Goal: Task Accomplishment & Management: Complete application form

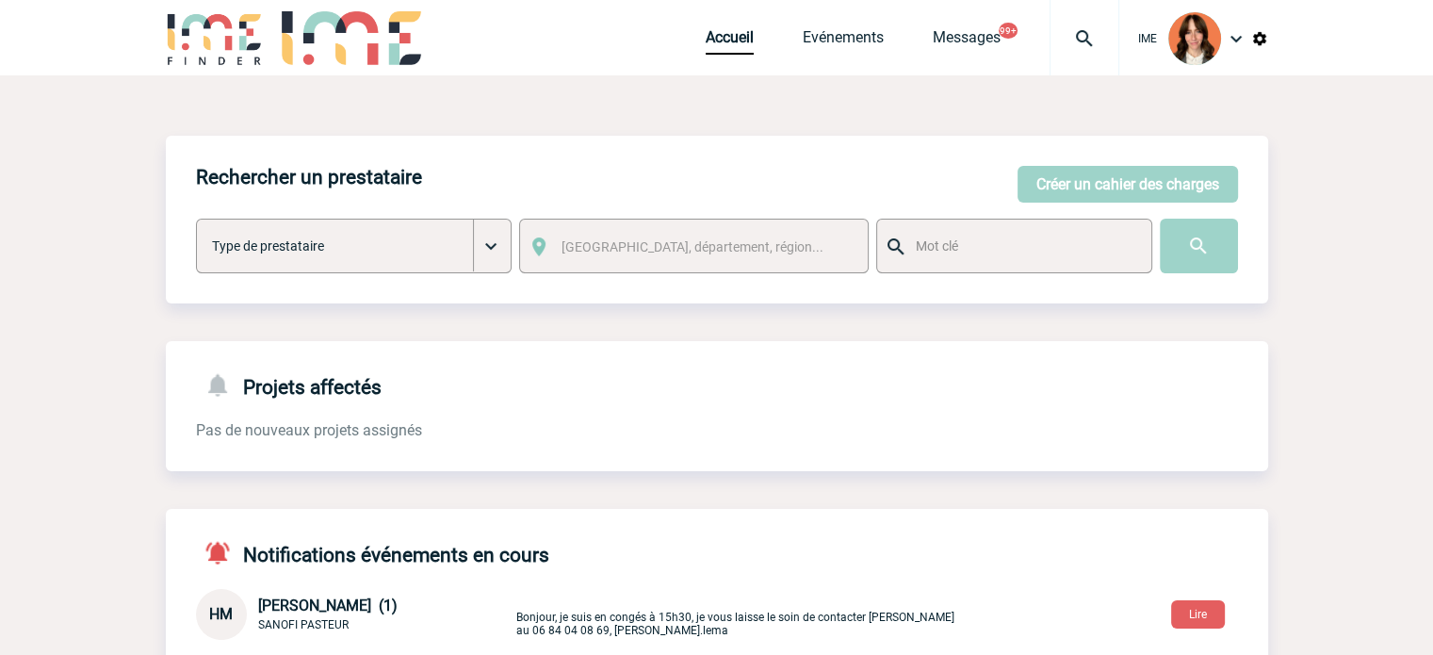
click at [1065, 41] on img at bounding box center [1084, 38] width 68 height 23
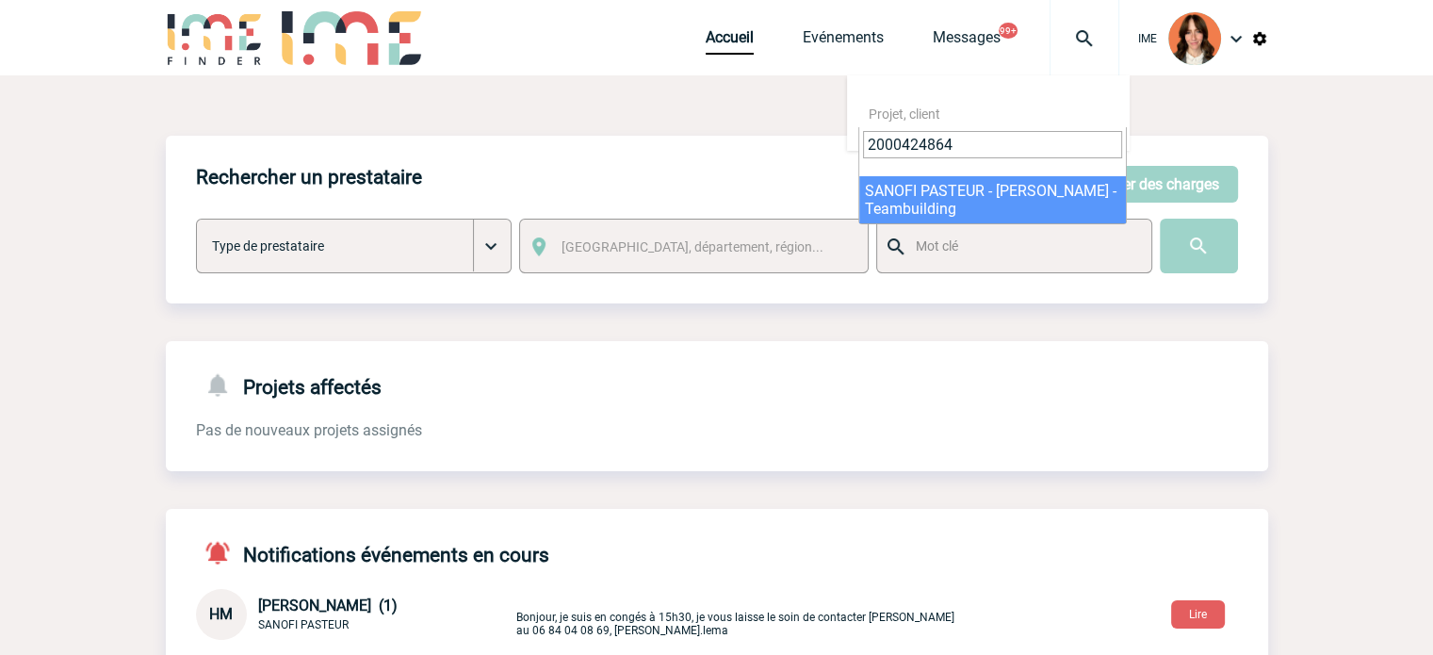
type input "2000424864"
select select "24365"
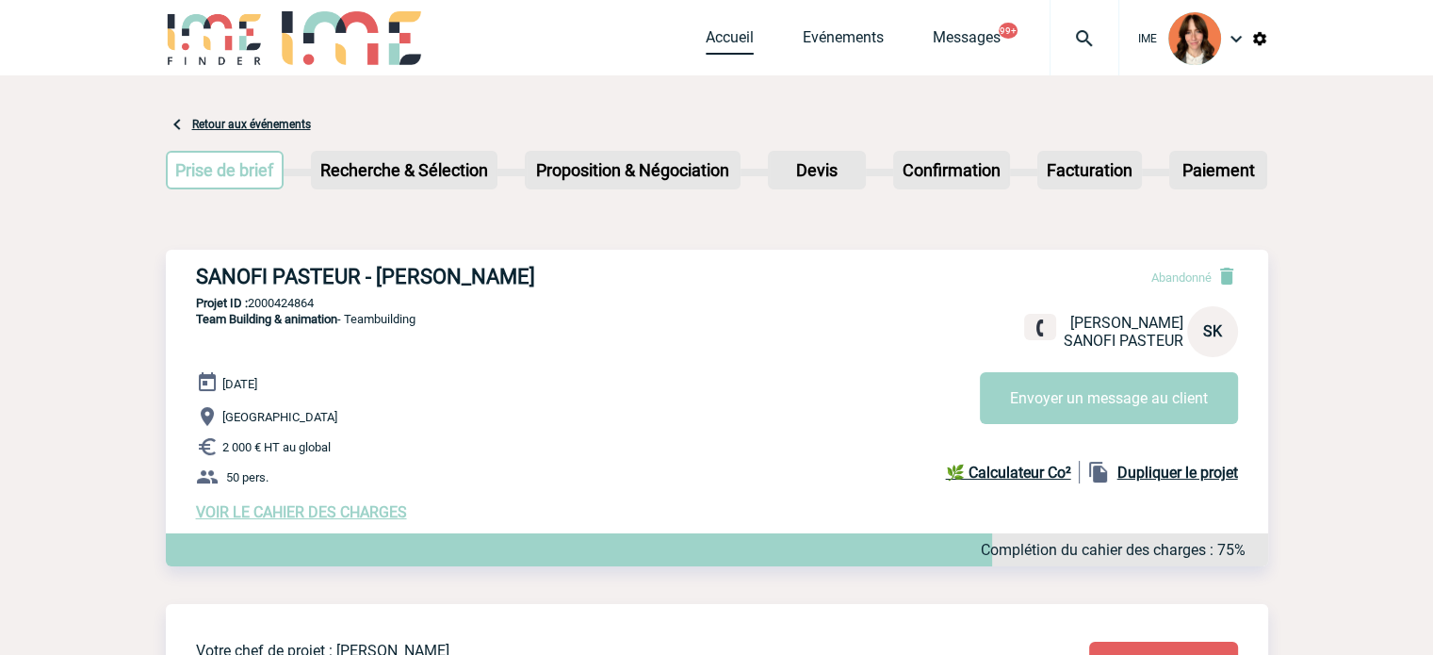
click at [706, 44] on link "Accueil" at bounding box center [730, 41] width 48 height 26
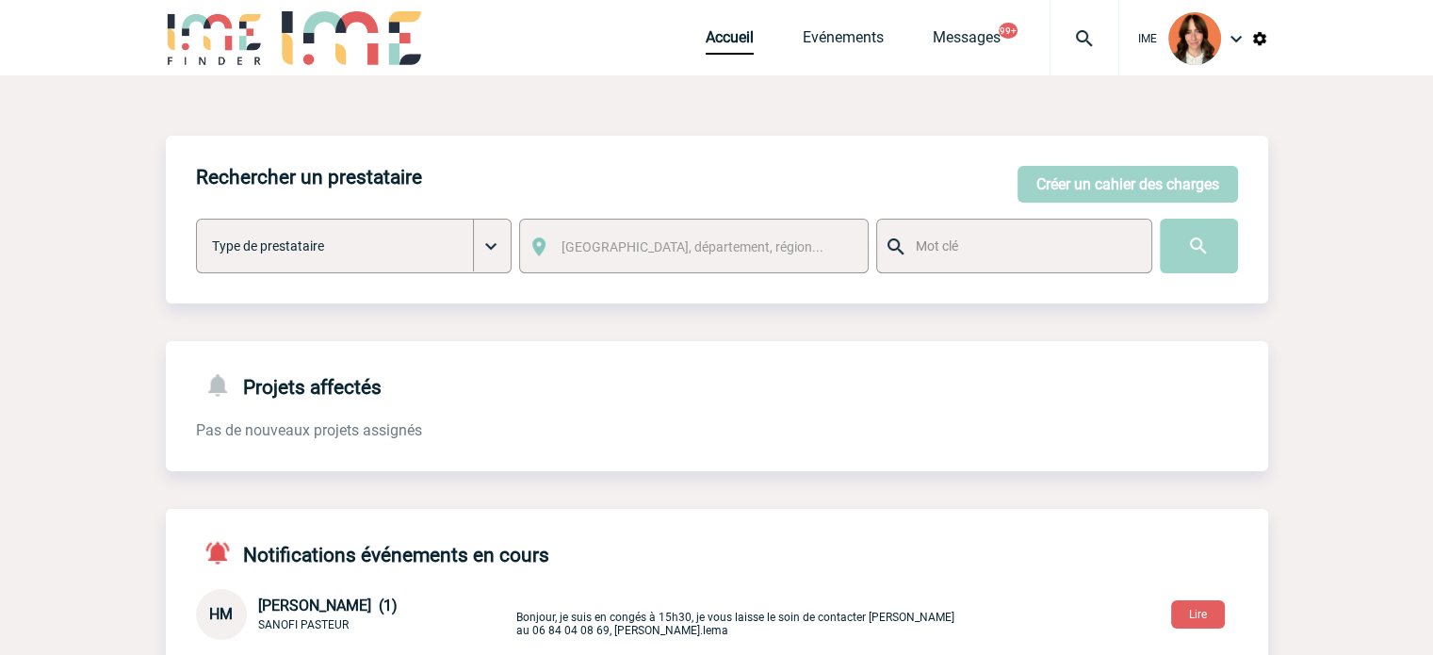
click at [743, 27] on div "Accueil Evénements Messages 99+ Projet, client Projet, client" at bounding box center [913, 37] width 414 height 75
drag, startPoint x: 1068, startPoint y: 182, endPoint x: 1104, endPoint y: 187, distance: 36.2
click at [1068, 182] on button "Créer un cahier des charges" at bounding box center [1127, 184] width 220 height 37
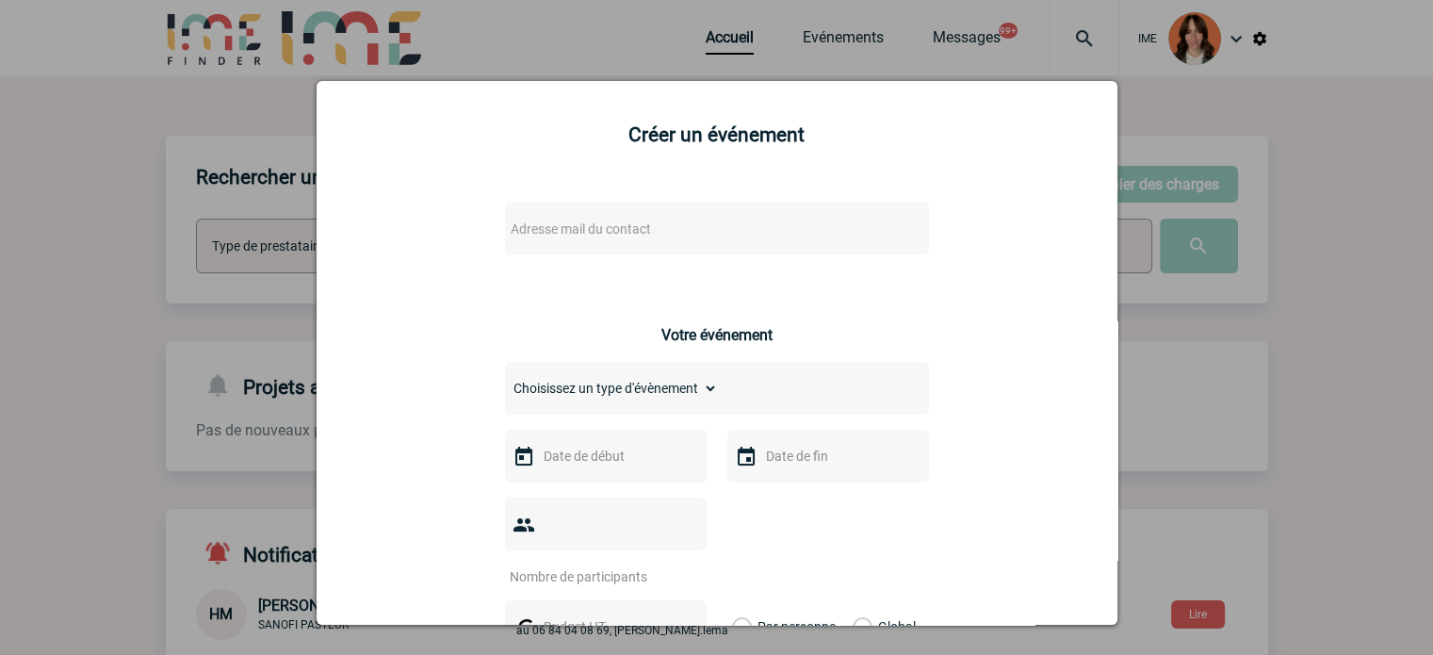
click at [568, 218] on span "Adresse mail du contact" at bounding box center [668, 229] width 330 height 26
click at [618, 317] on li "No results found" at bounding box center [660, 308] width 328 height 29
drag, startPoint x: 678, startPoint y: 262, endPoint x: 257, endPoint y: 236, distance: 421.8
click at [294, 231] on body "IME Accueil Evénements 99+" at bounding box center [716, 576] width 1433 height 1153
paste input "f.isola"
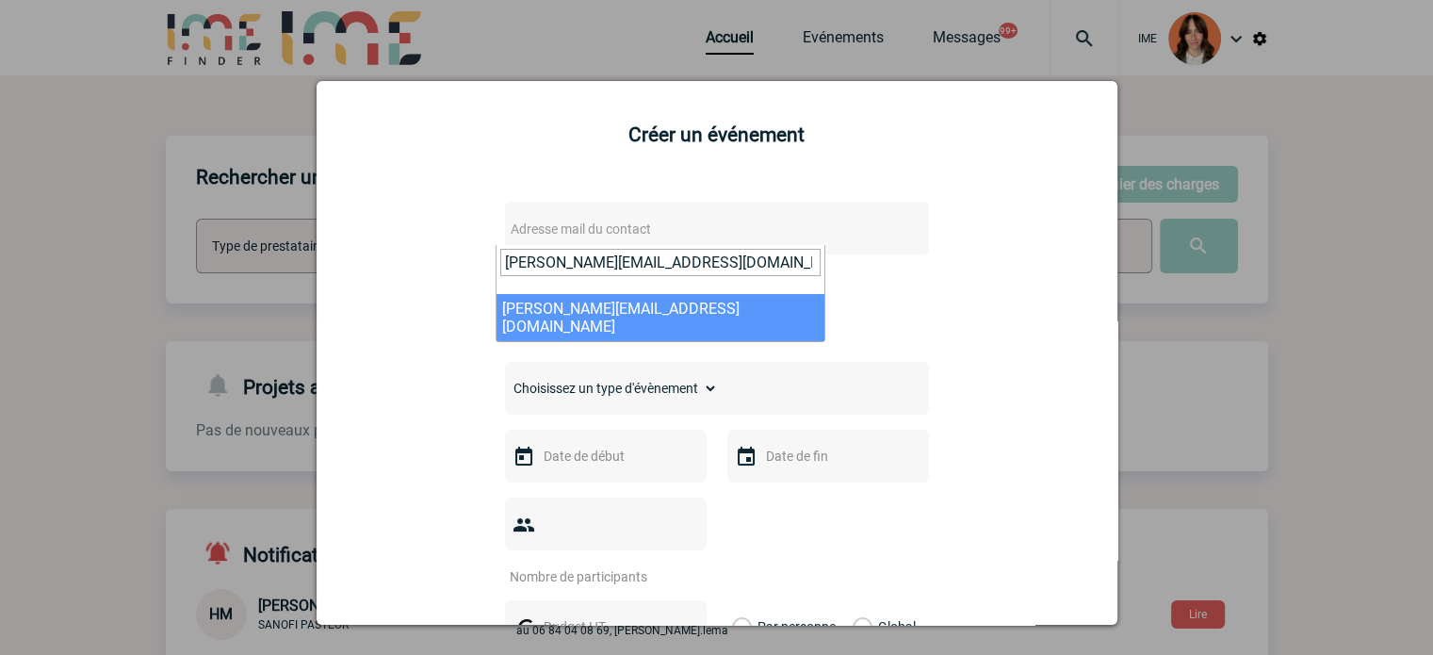
type input "f.isola@eurenco.com"
select select "124836"
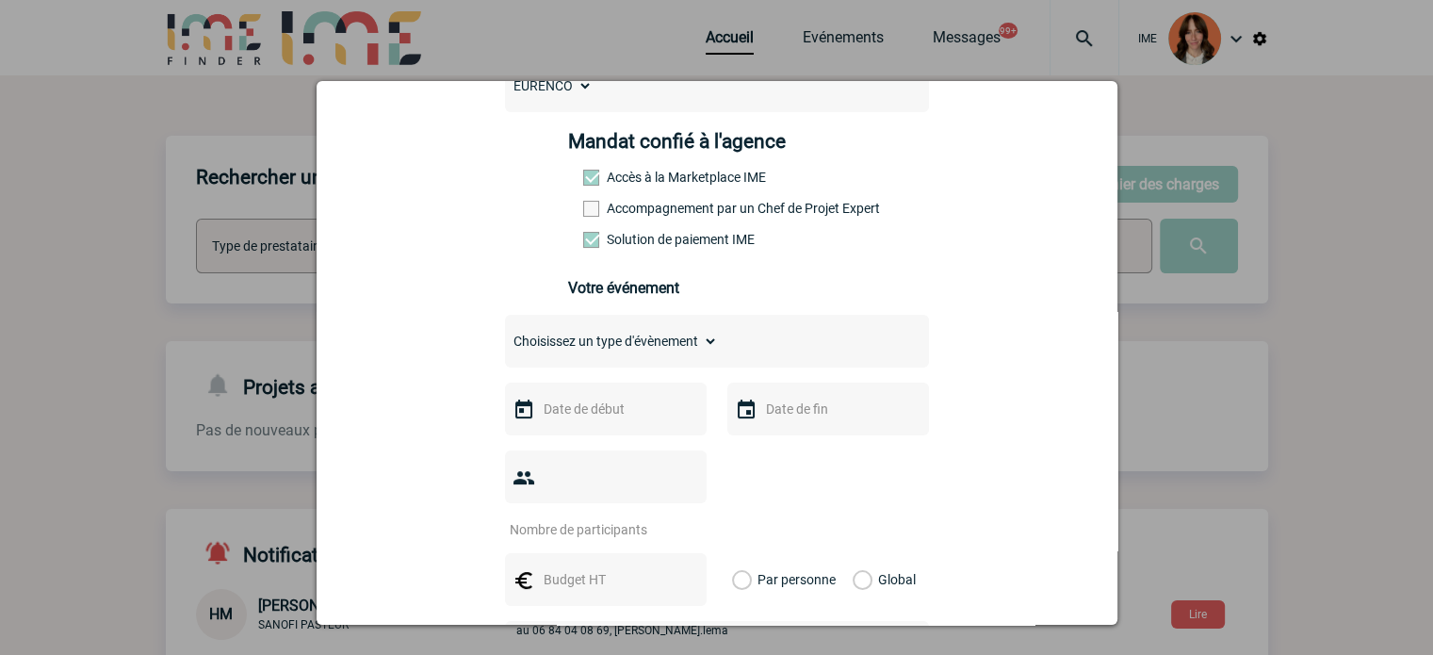
scroll to position [283, 0]
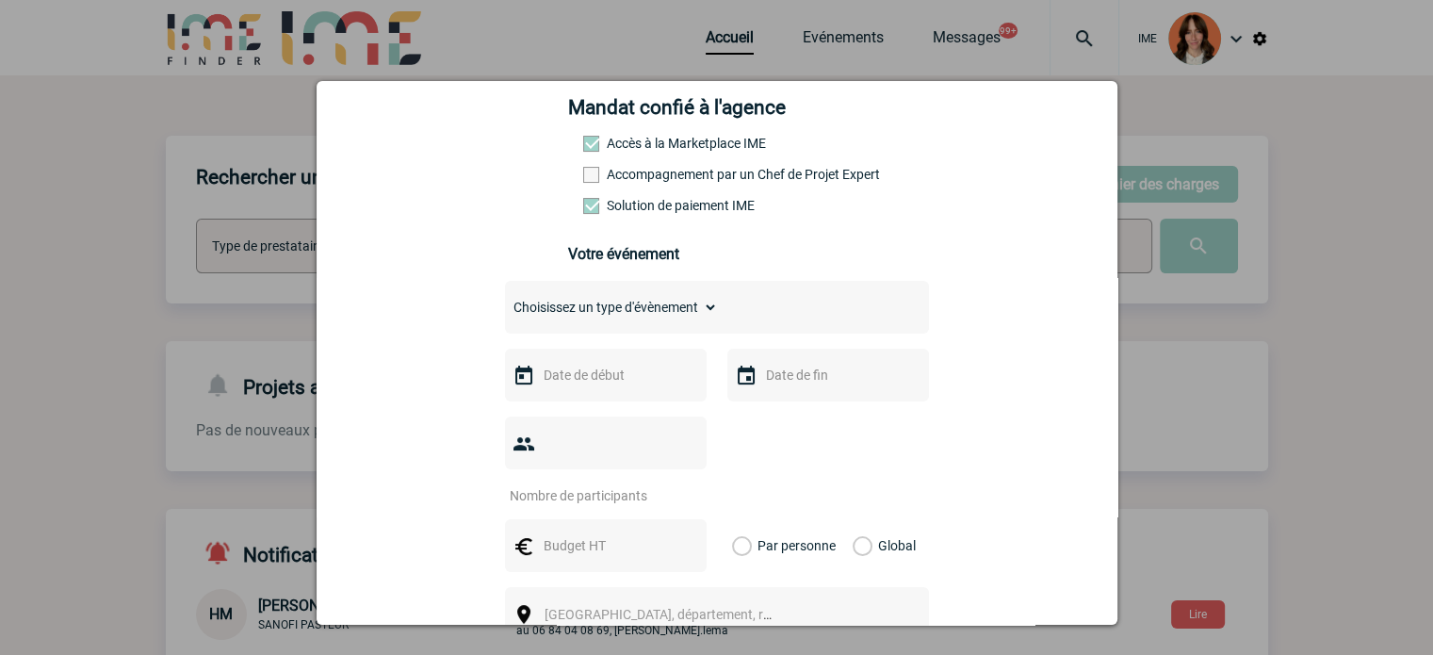
click at [613, 320] on select "Choisissez un type d'évènement Séminaire avec nuitée Séminaire sans nuitée Repa…" at bounding box center [611, 307] width 213 height 26
click at [575, 308] on select "Choisissez un type d'évènement Séminaire avec nuitée Séminaire sans nuitée Repa…" at bounding box center [611, 307] width 213 height 26
select select "2"
click at [505, 300] on select "Choisissez un type d'évènement Séminaire avec nuitée Séminaire sans nuitée Repa…" at bounding box center [611, 307] width 213 height 26
click at [599, 383] on input "text" at bounding box center [604, 375] width 130 height 24
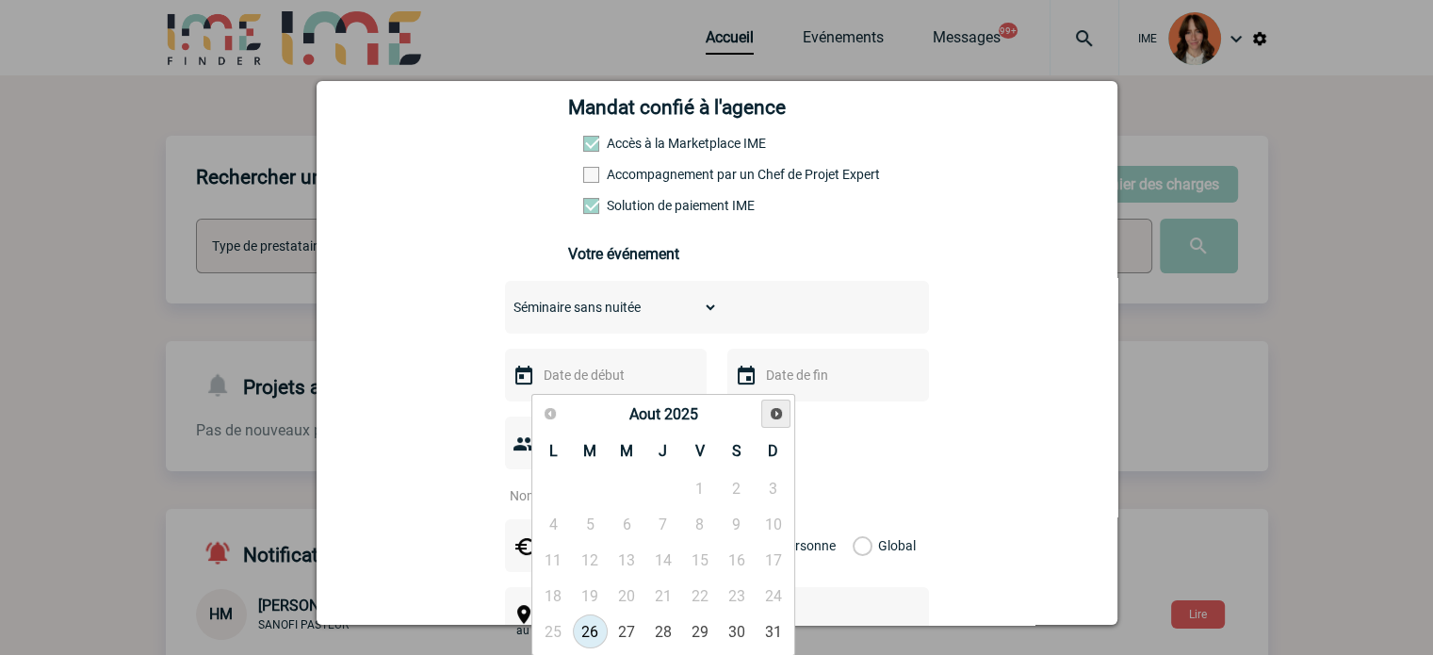
click at [766, 413] on link "Suivant" at bounding box center [775, 413] width 29 height 29
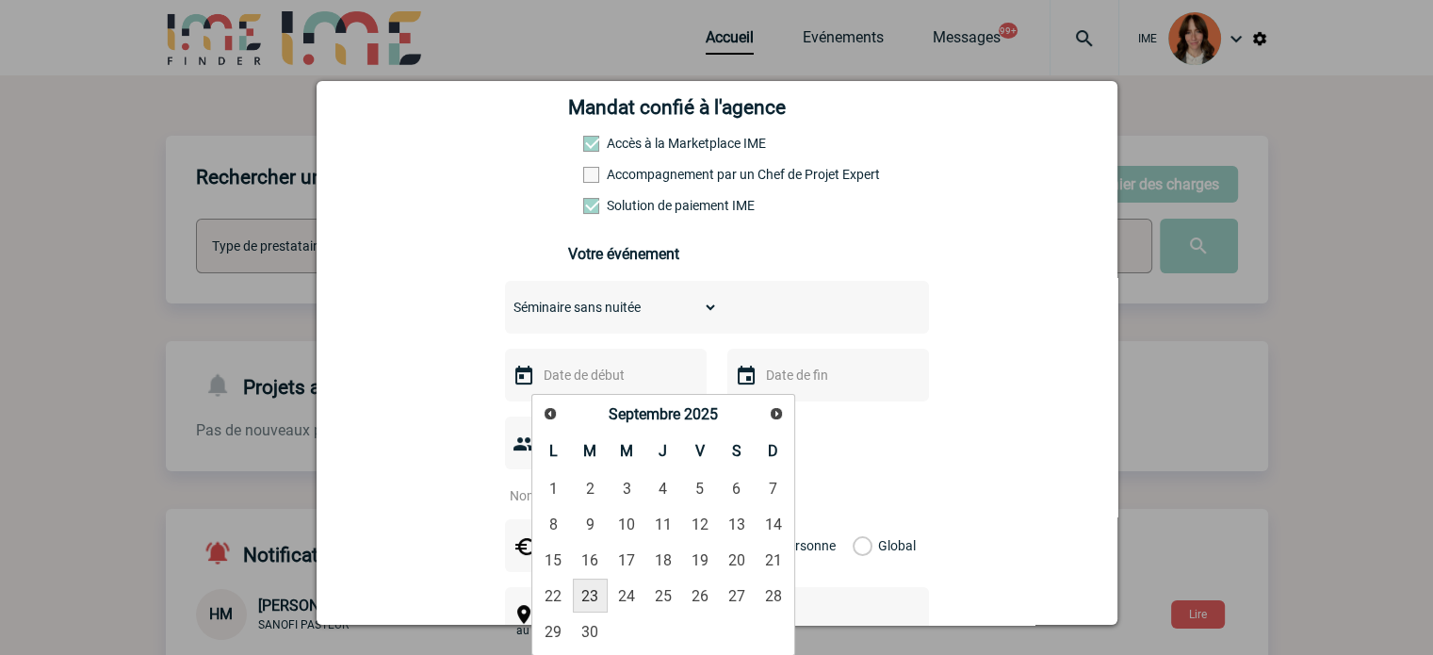
click at [592, 593] on link "23" at bounding box center [590, 595] width 35 height 34
type input "23-09-2025"
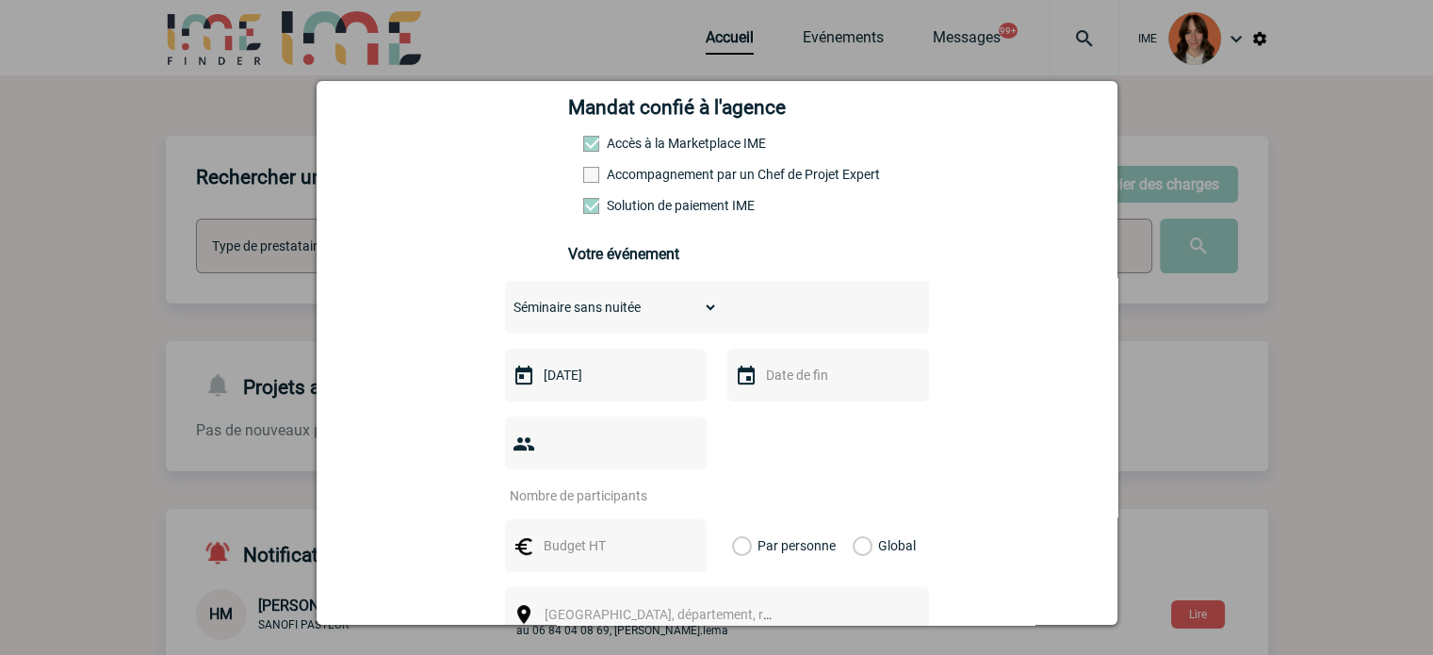
click at [788, 387] on input "text" at bounding box center [826, 375] width 130 height 24
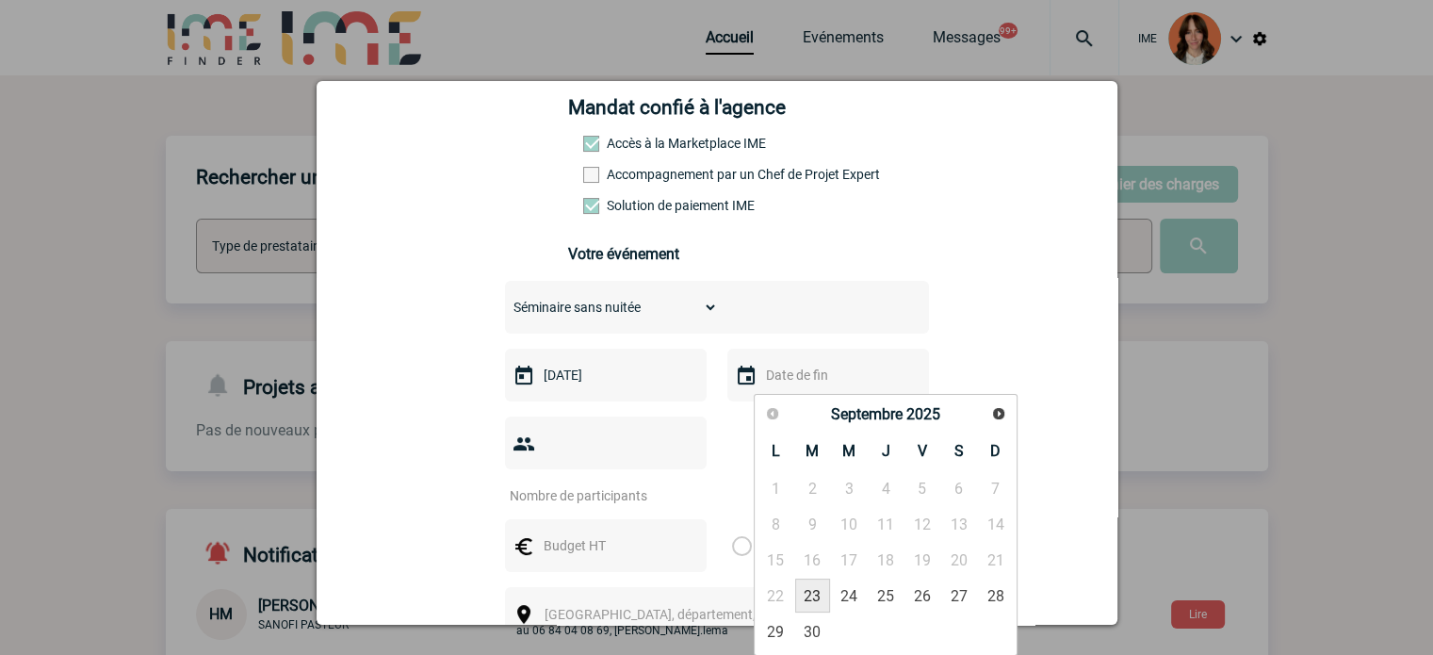
click at [810, 593] on link "23" at bounding box center [812, 595] width 35 height 34
type input "23-09-2025"
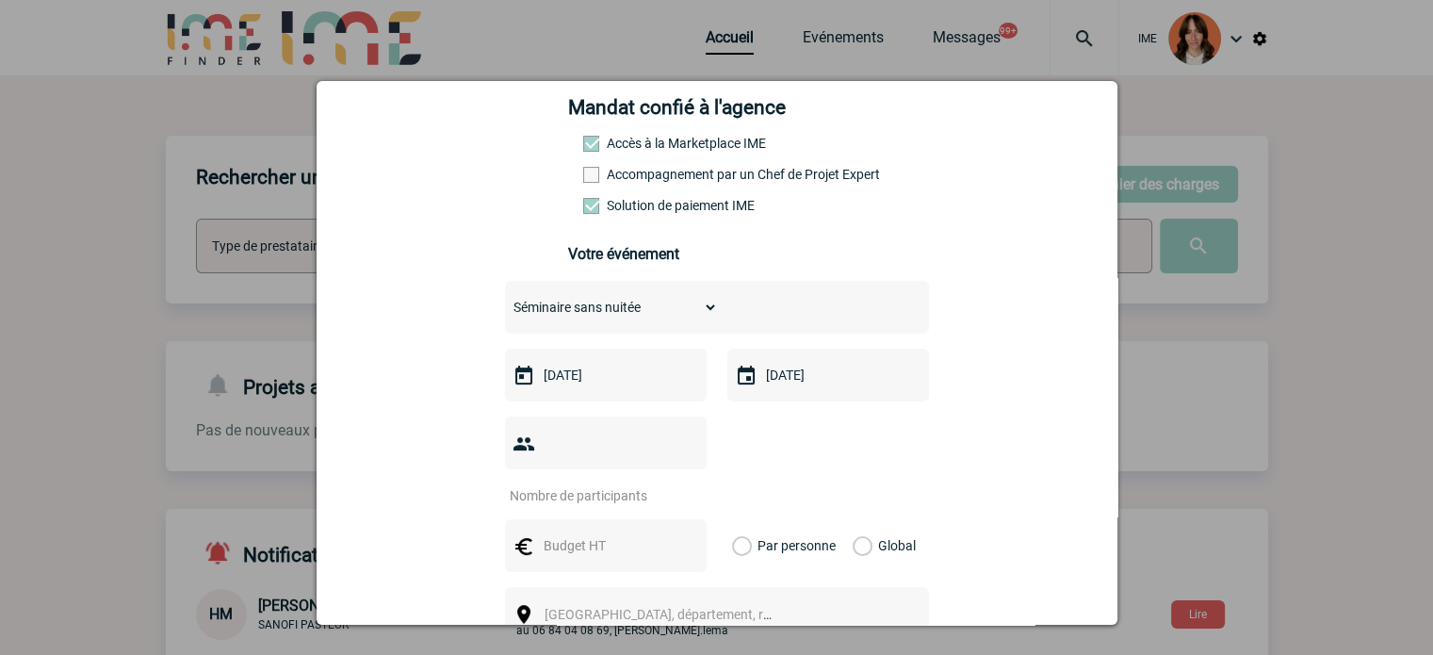
click at [564, 483] on input "number" at bounding box center [593, 495] width 177 height 24
type input "14"
drag, startPoint x: 568, startPoint y: 510, endPoint x: 1018, endPoint y: 493, distance: 450.6
click at [568, 533] on input "text" at bounding box center [604, 545] width 130 height 24
type input "700"
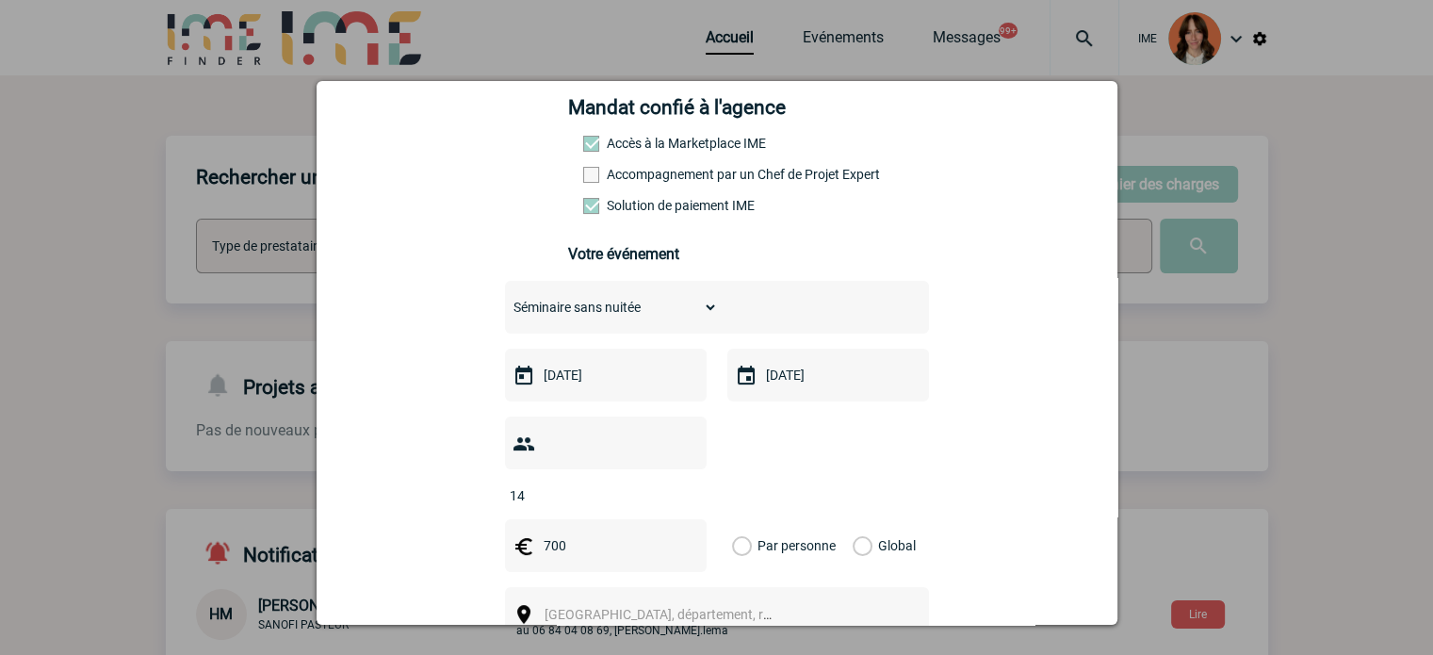
click at [865, 522] on label "Global" at bounding box center [858, 545] width 12 height 53
click at [0, 0] on input "Global" at bounding box center [0, 0] width 0 height 0
click at [588, 601] on span "Ville, département, région..." at bounding box center [666, 614] width 259 height 26
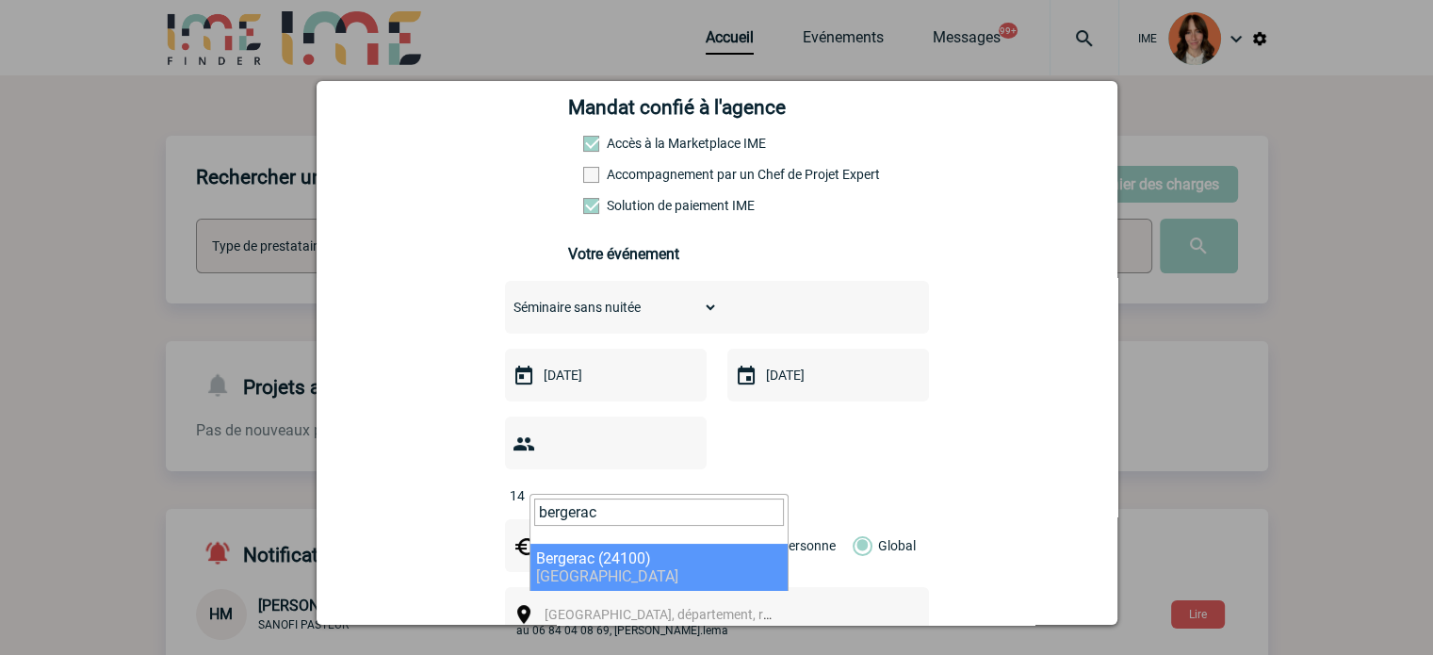
type input "bergerac"
select select "23845"
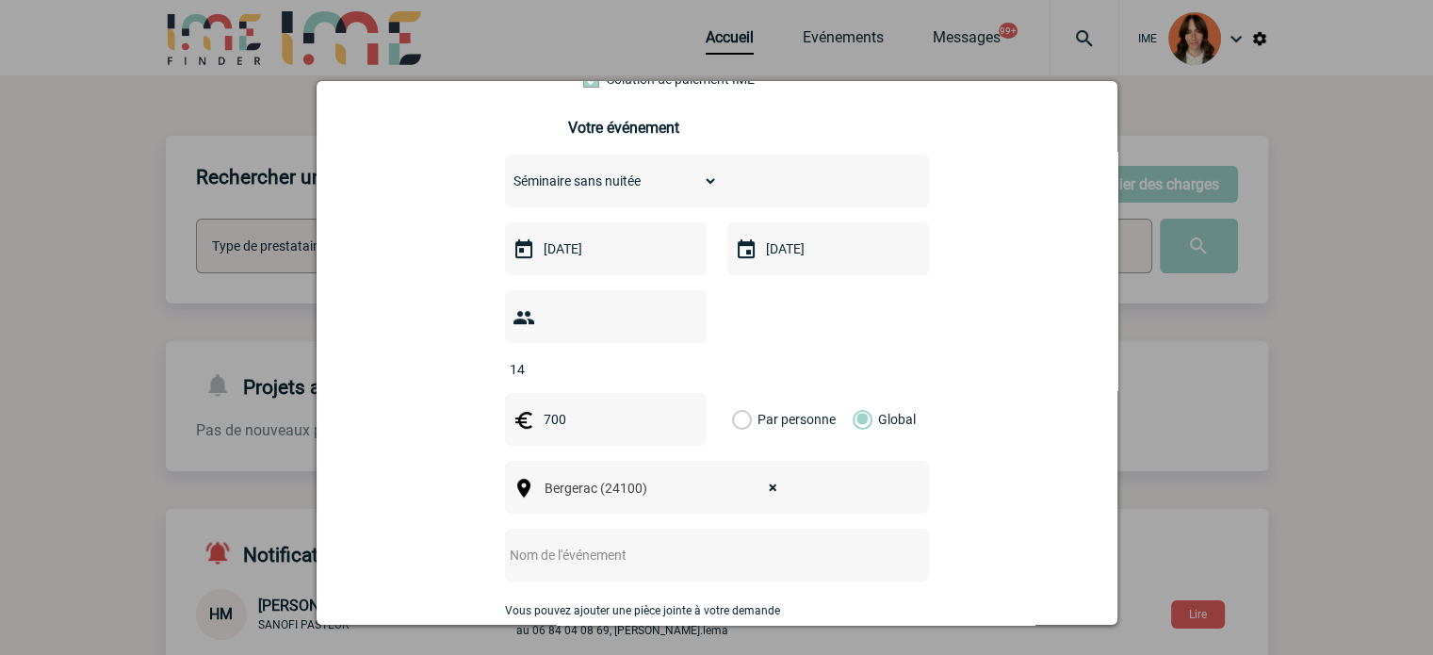
scroll to position [565, 0]
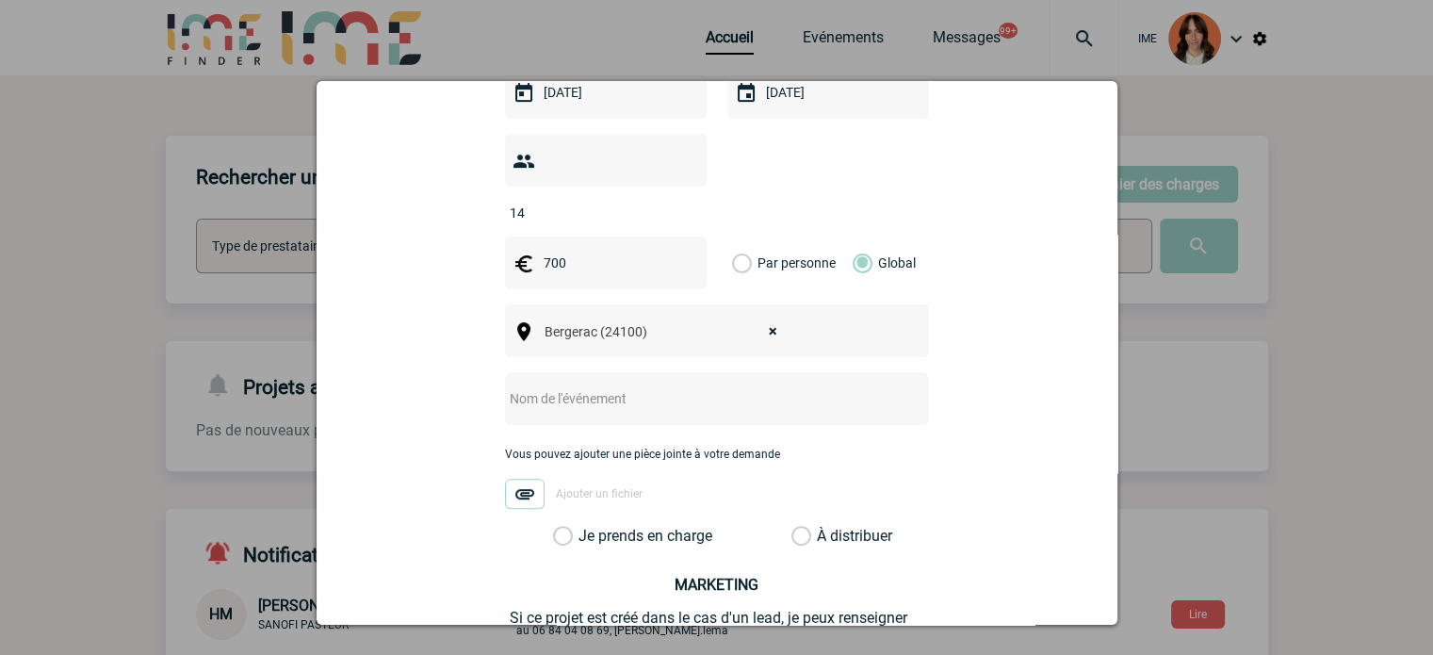
click at [599, 386] on input "text" at bounding box center [692, 398] width 374 height 24
type input "CENTRALISATION - Quai Cyrano"
click at [585, 527] on label "Je prends en charge" at bounding box center [569, 536] width 32 height 19
click at [0, 0] on input "Je prends en charge" at bounding box center [0, 0] width 0 height 0
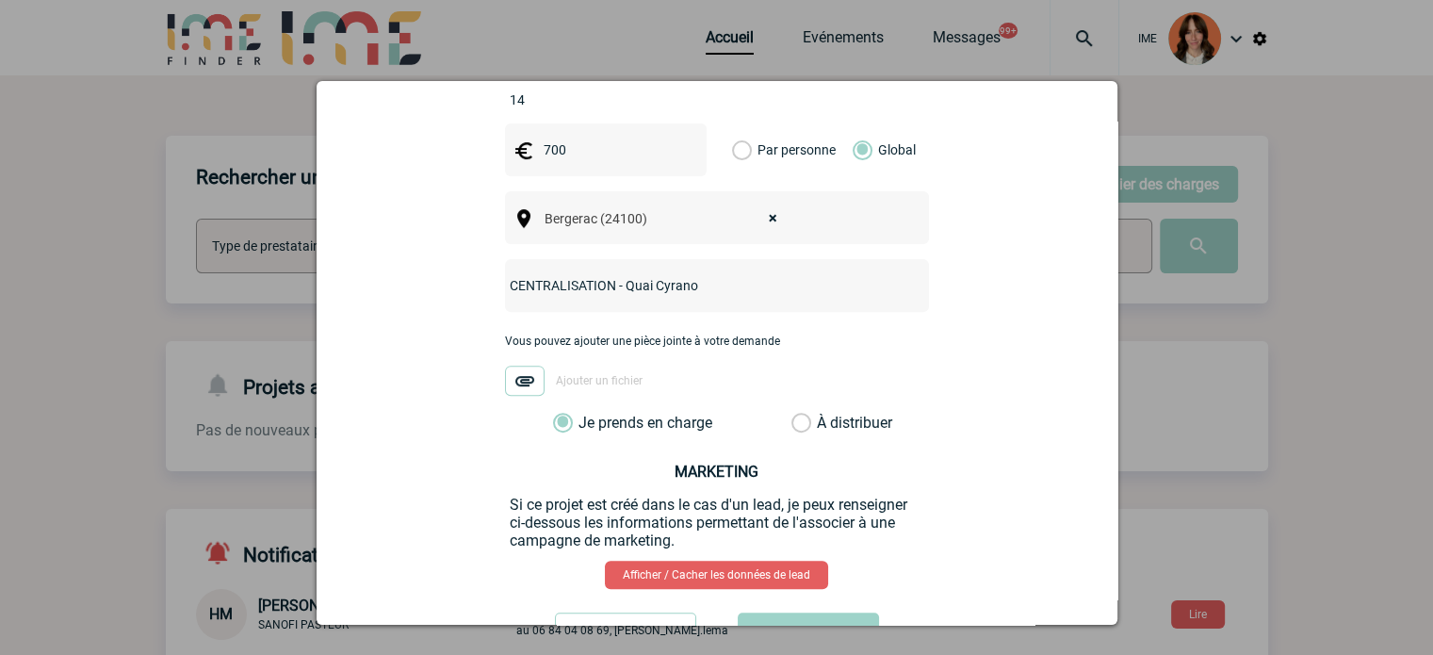
scroll to position [733, 0]
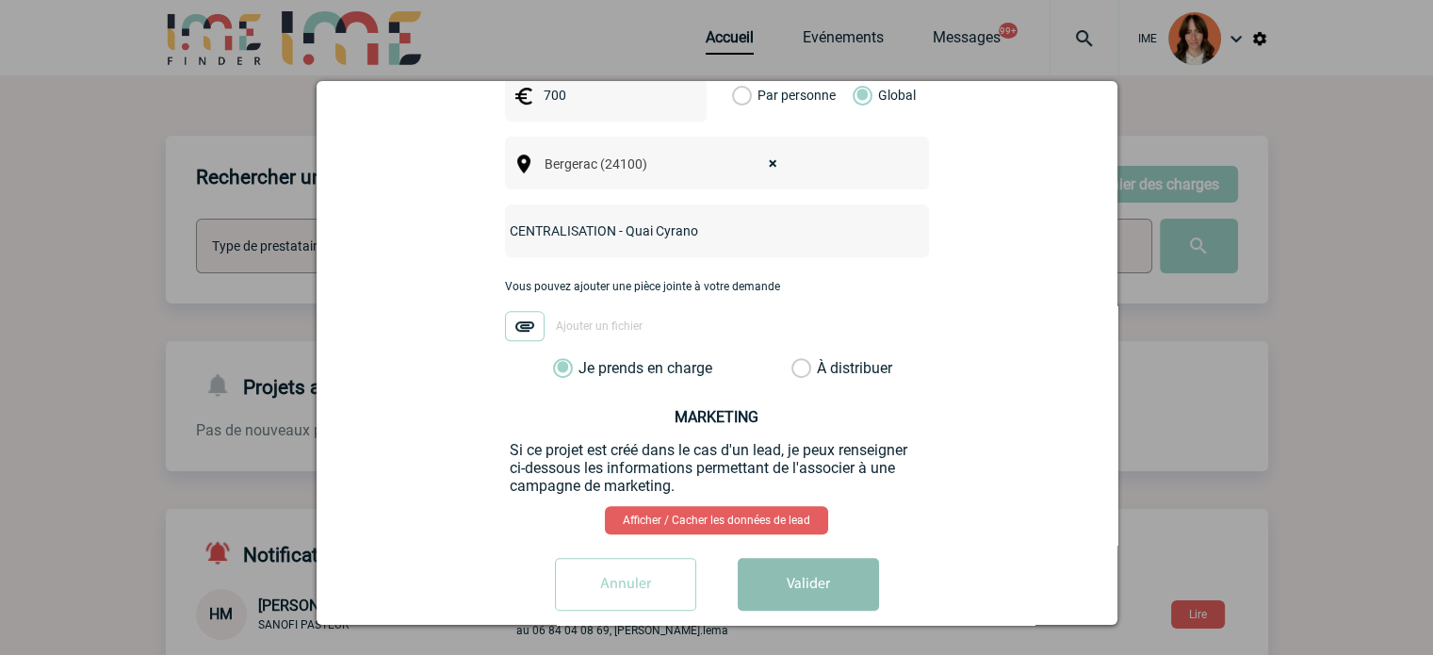
click at [838, 558] on button "Valider" at bounding box center [808, 584] width 141 height 53
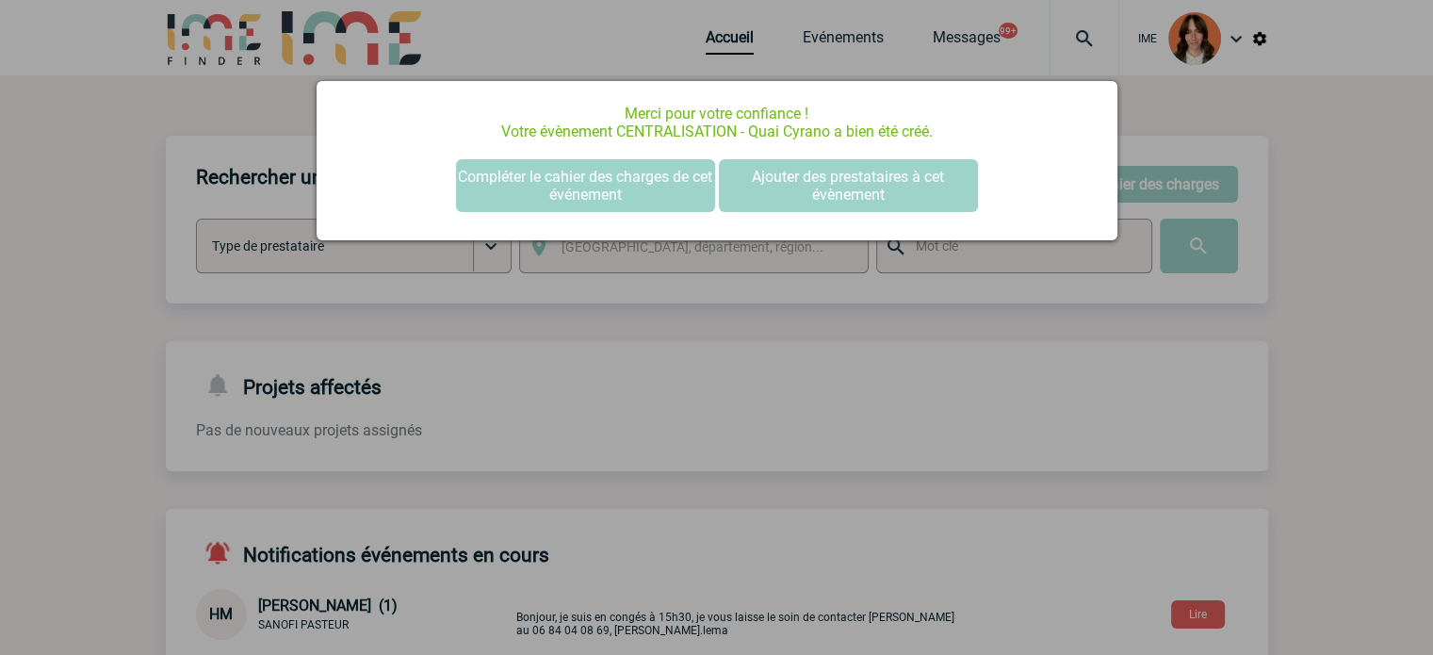
scroll to position [0, 0]
drag, startPoint x: 557, startPoint y: 181, endPoint x: 570, endPoint y: 183, distance: 13.3
click at [557, 181] on button "Compléter le cahier des charges de cet événement" at bounding box center [585, 185] width 259 height 53
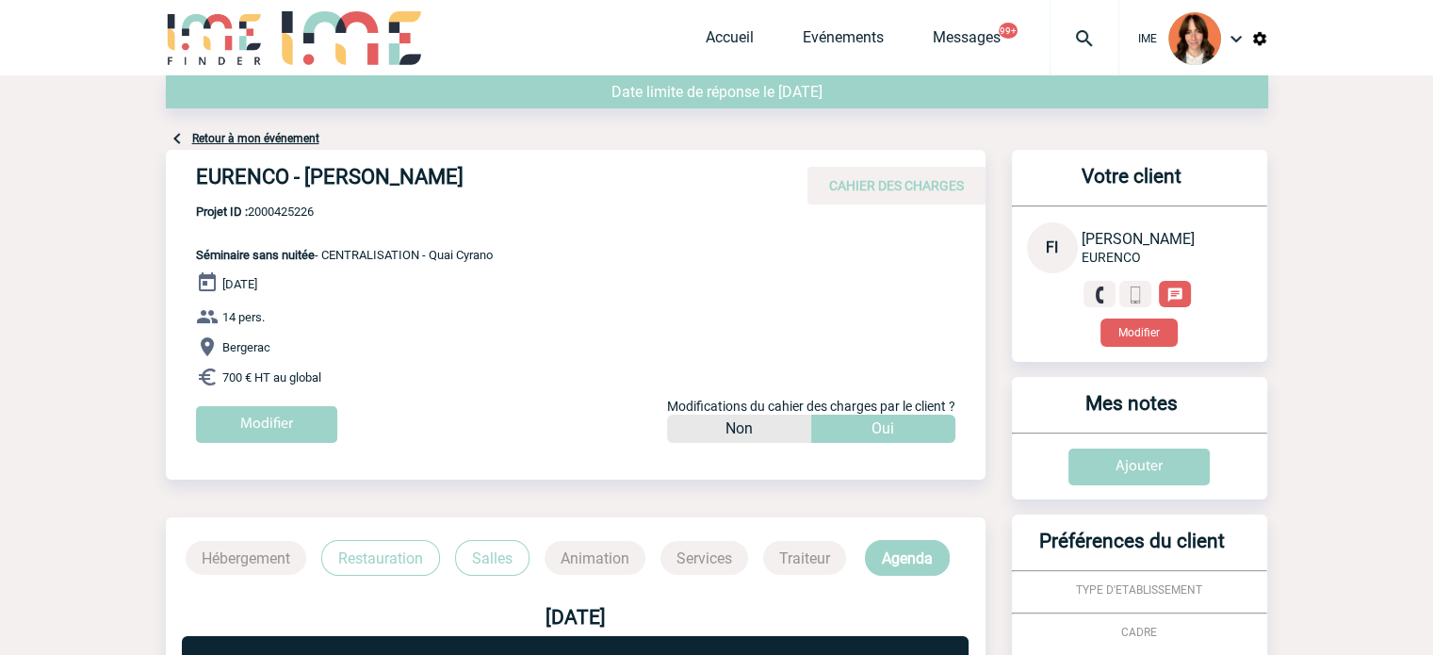
drag, startPoint x: 195, startPoint y: 164, endPoint x: 628, endPoint y: 187, distance: 433.9
click at [628, 187] on div "EURENCO - [PERSON_NAME] CAHIER DES CHARGES" at bounding box center [576, 177] width 820 height 55
click at [303, 212] on span "Projet ID : 2000425226" at bounding box center [344, 211] width 297 height 14
copy span "2000425226"
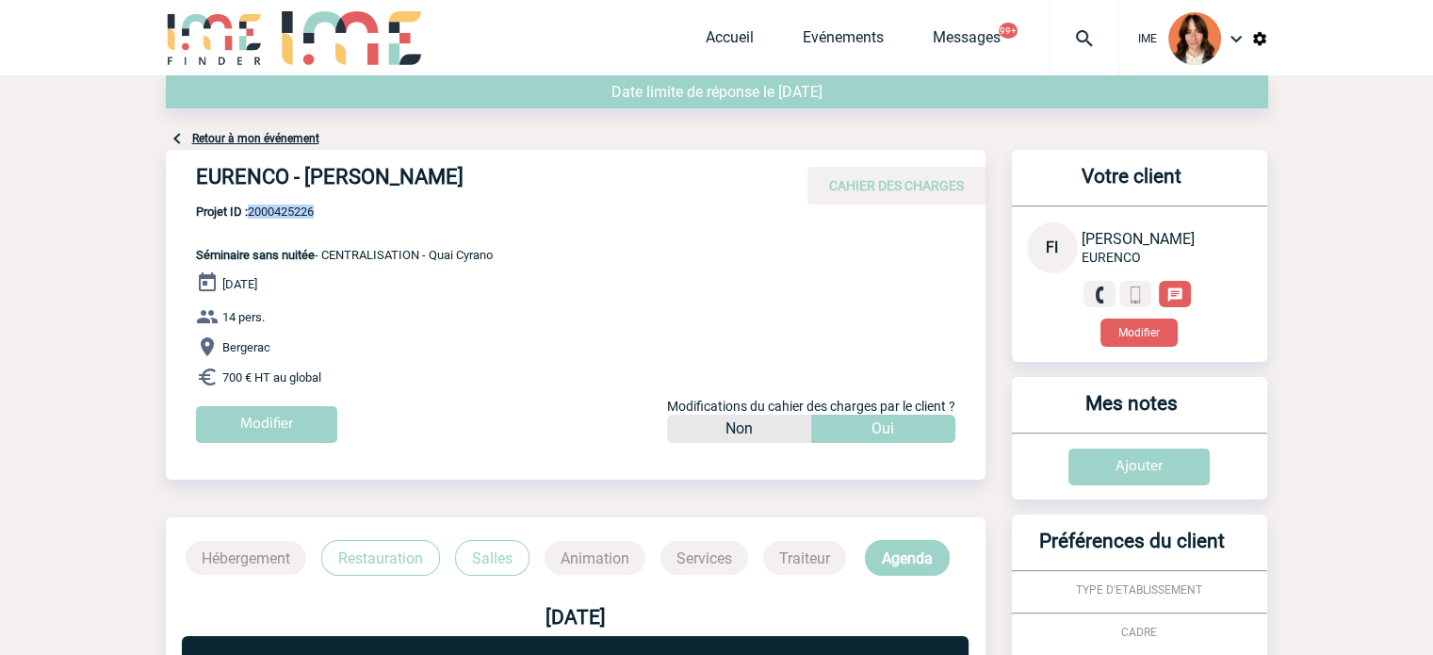
drag, startPoint x: 517, startPoint y: 263, endPoint x: 433, endPoint y: 258, distance: 84.0
click at [433, 258] on div "EURENCO - [PERSON_NAME] CAHIER DES CHARGES EURENCO - [PERSON_NAME] - Séminaire …" at bounding box center [576, 303] width 820 height 307
click at [434, 258] on span "Séminaire sans nuitée - CENTRALISATION - Quai Cyrano" at bounding box center [344, 255] width 297 height 14
drag, startPoint x: 443, startPoint y: 253, endPoint x: 500, endPoint y: 258, distance: 57.7
click at [500, 258] on div "EURENCO - [PERSON_NAME] CAHIER DES CHARGES EURENCO - [PERSON_NAME] - Séminaire …" at bounding box center [576, 303] width 820 height 307
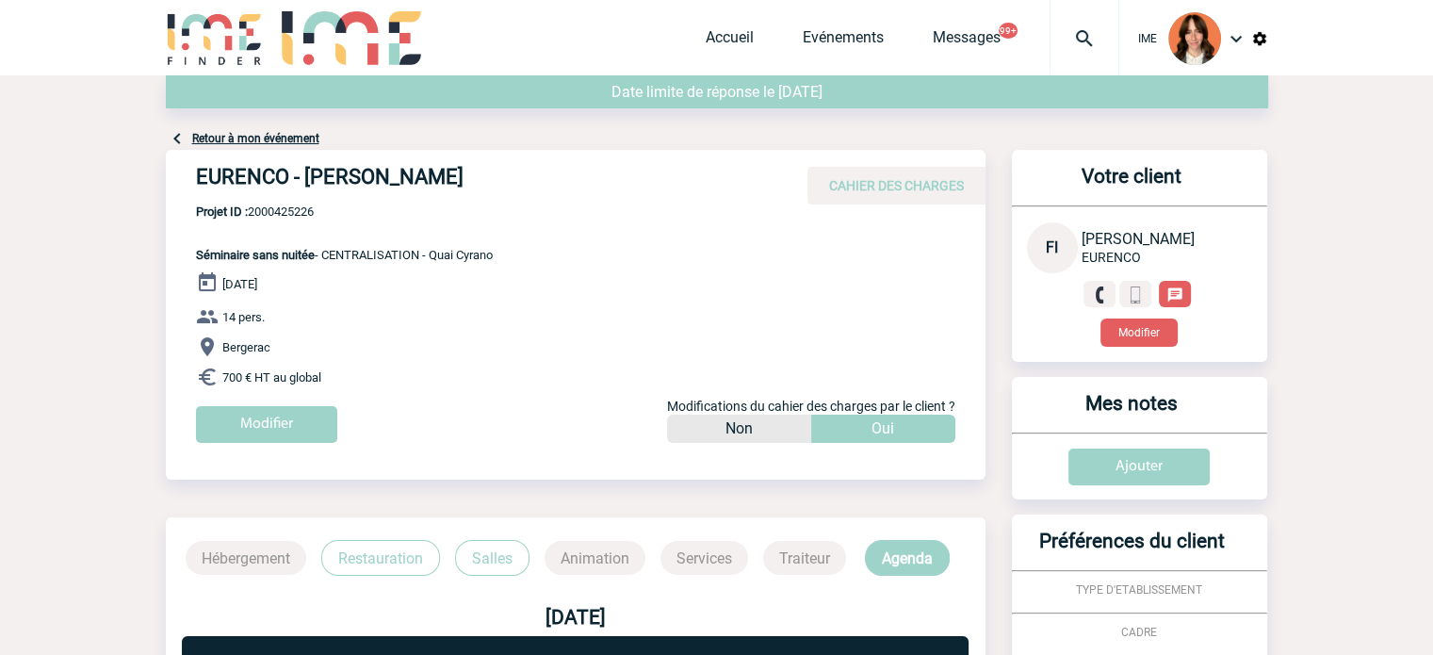
copy span "Quai Cyrano"
